Goal: Information Seeking & Learning: Learn about a topic

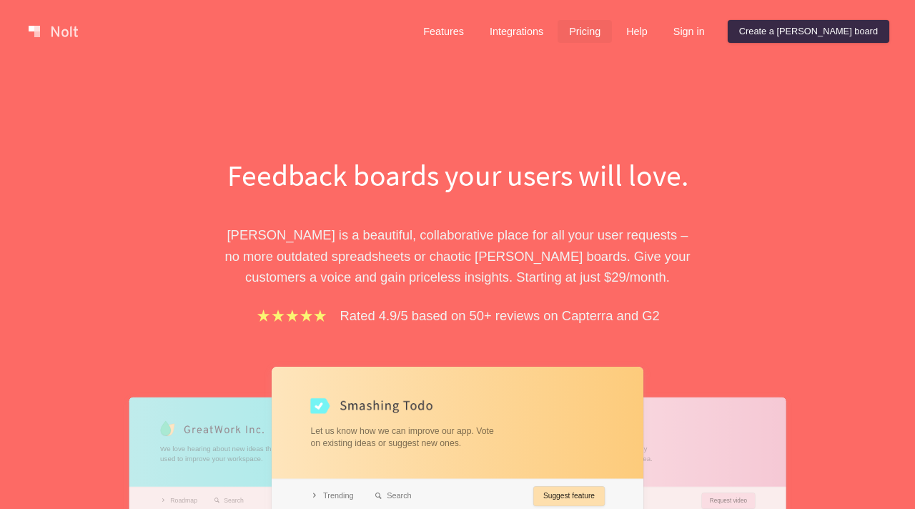
click at [612, 31] on link "Pricing" at bounding box center [585, 31] width 54 height 23
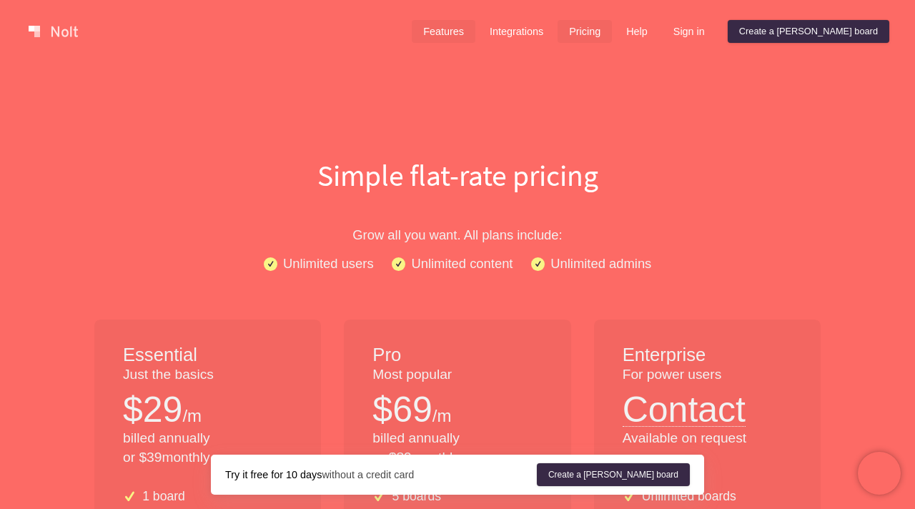
click at [476, 39] on link "Features" at bounding box center [444, 31] width 64 height 23
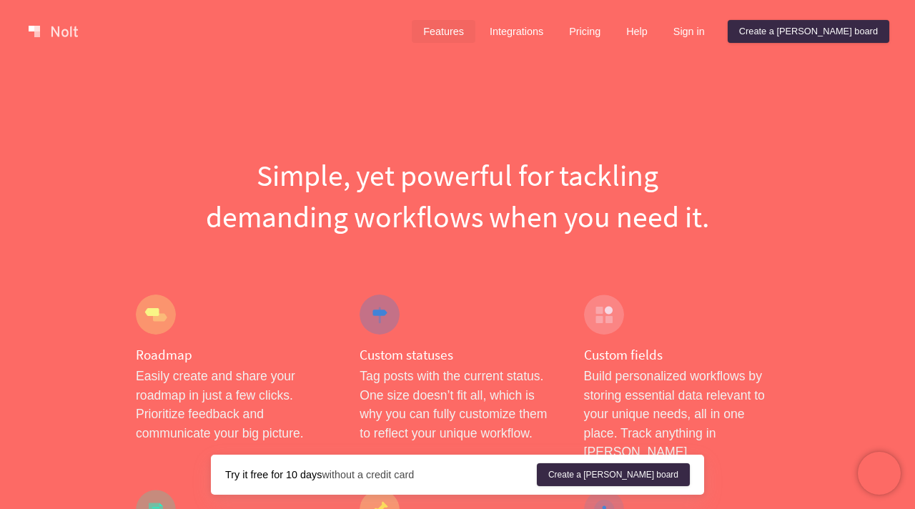
click at [69, 38] on link at bounding box center [53, 31] width 61 height 23
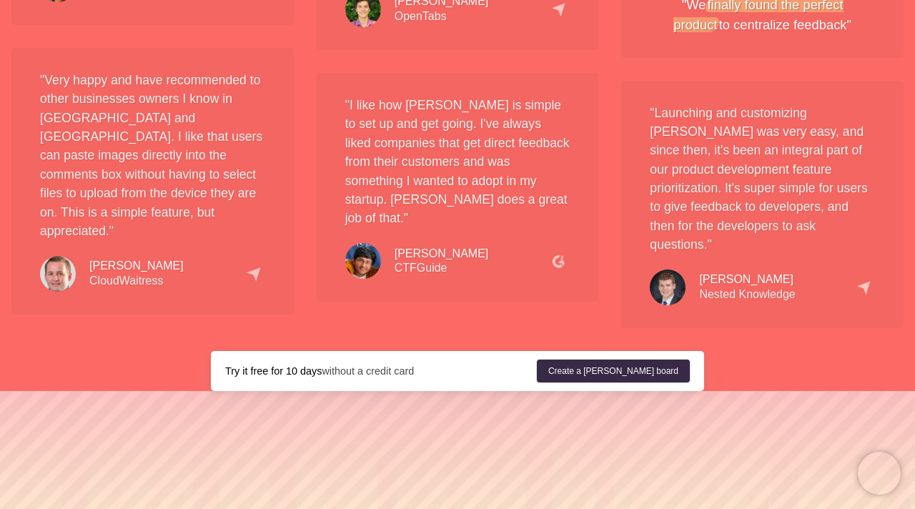
scroll to position [2675, 0]
